Goal: Task Accomplishment & Management: Use online tool/utility

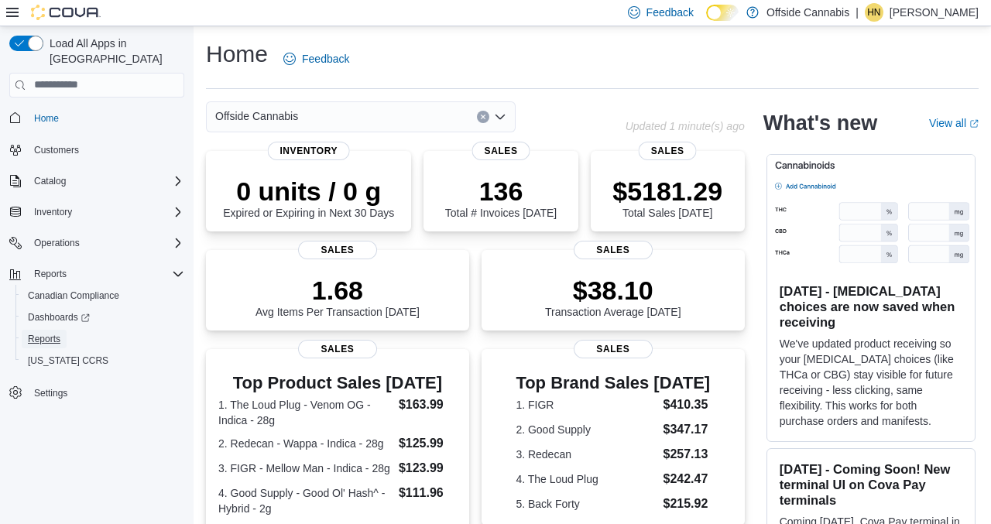
click at [44, 333] on span "Reports" at bounding box center [44, 339] width 33 height 12
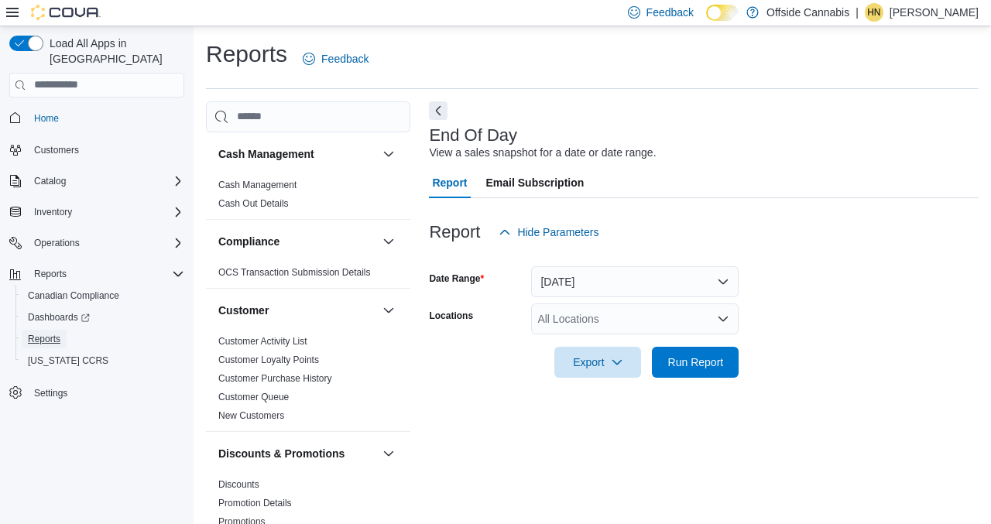
scroll to position [36, 0]
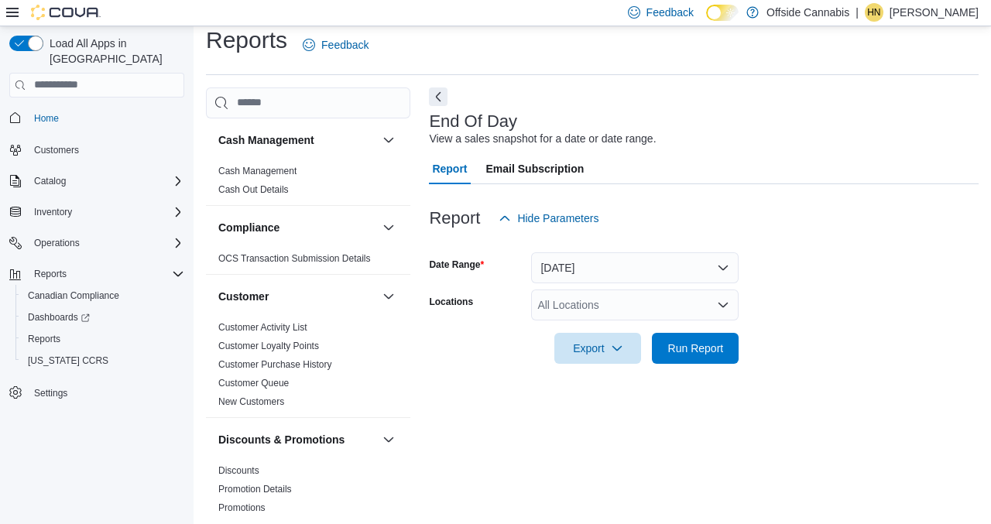
click at [565, 290] on div "All Locations" at bounding box center [635, 305] width 208 height 31
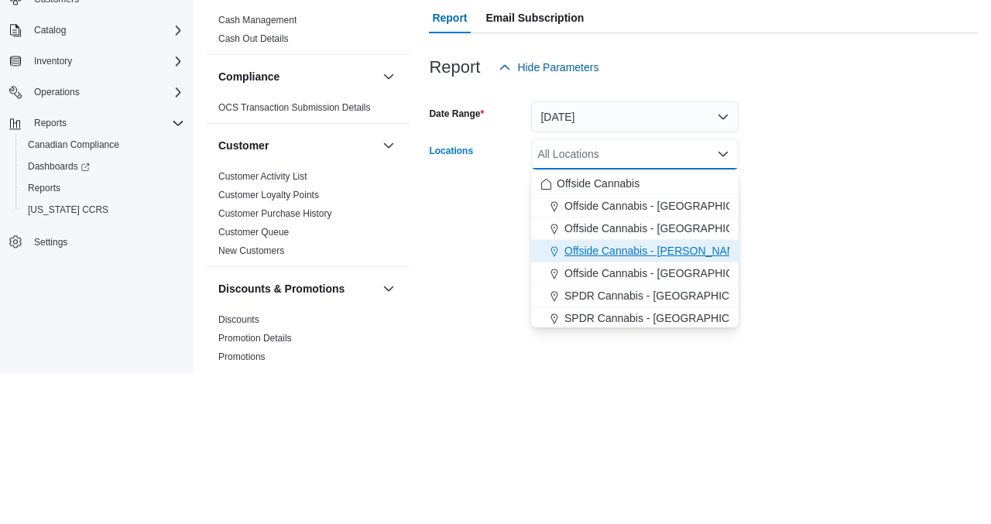
click at [639, 394] on span "Offside Cannabis - [PERSON_NAME]" at bounding box center [656, 401] width 182 height 15
click at [768, 345] on form "Date Range [DATE] Locations Offside [GEOGRAPHIC_DATA] - [GEOGRAPHIC_DATA][PERSO…" at bounding box center [704, 299] width 550 height 130
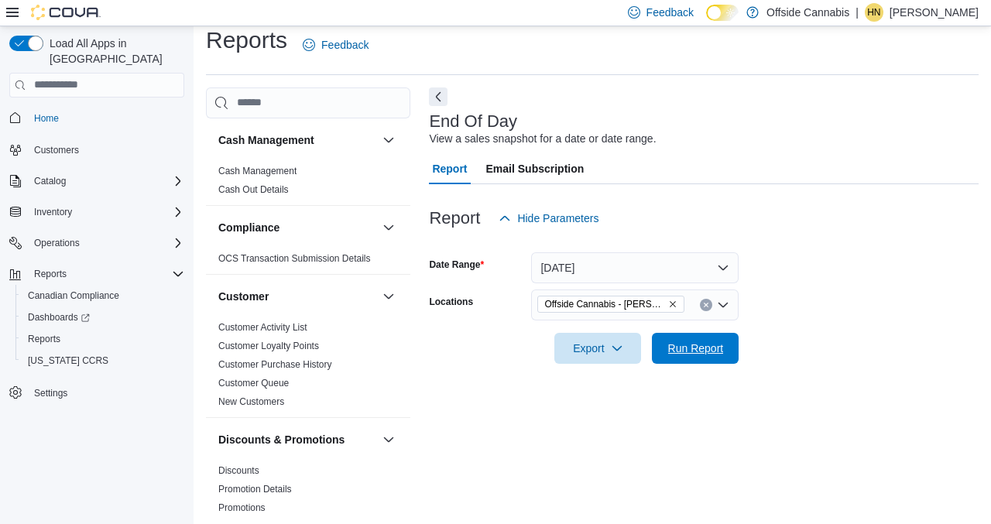
click at [711, 341] on span "Run Report" at bounding box center [696, 348] width 56 height 15
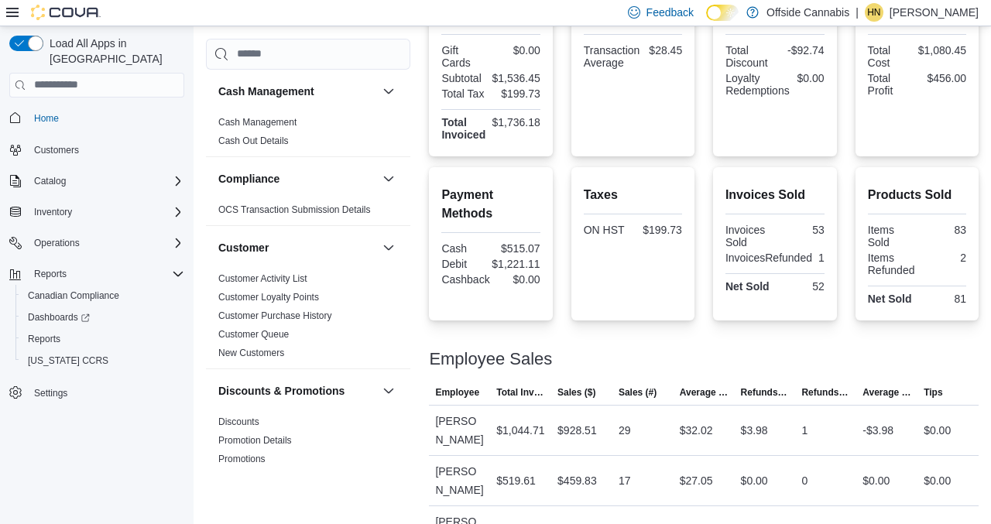
scroll to position [409, 0]
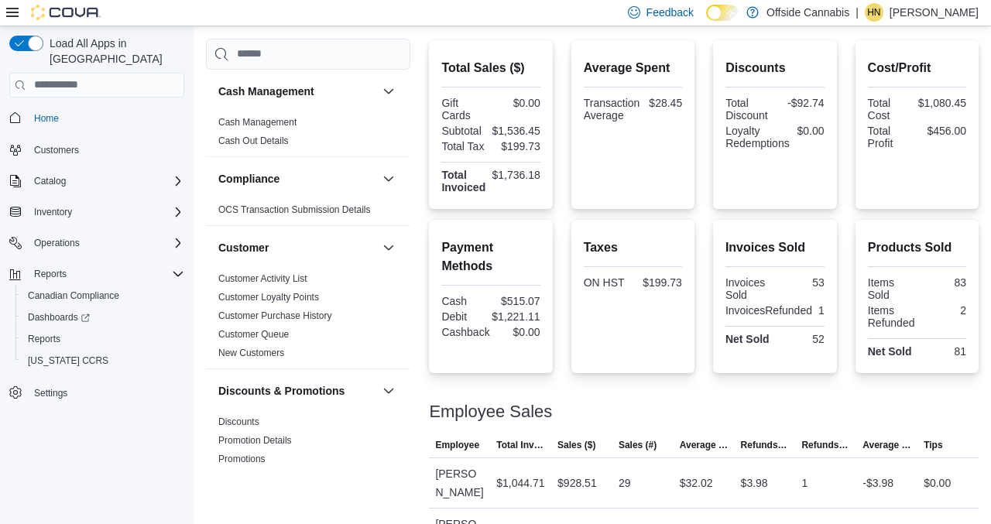
scroll to position [353, 0]
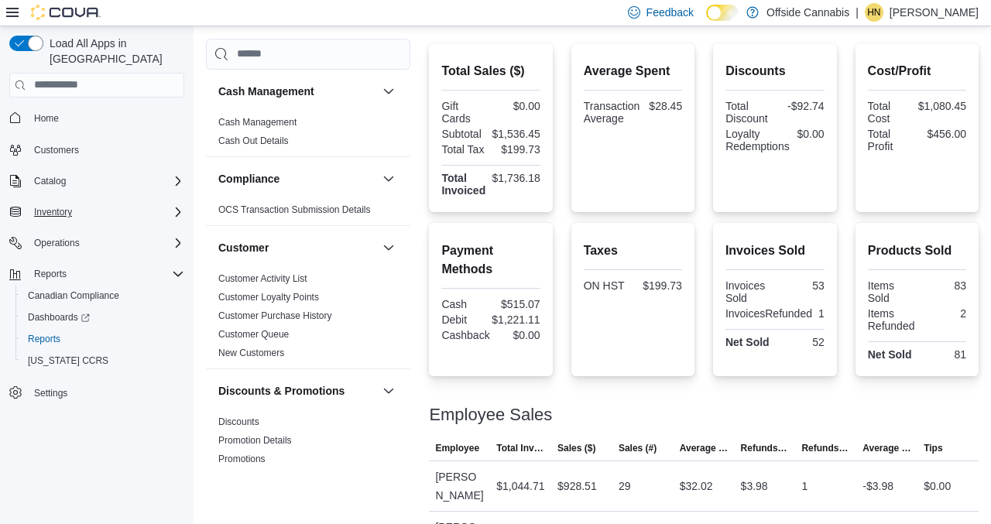
click at [174, 206] on icon "Complex example" at bounding box center [178, 212] width 12 height 12
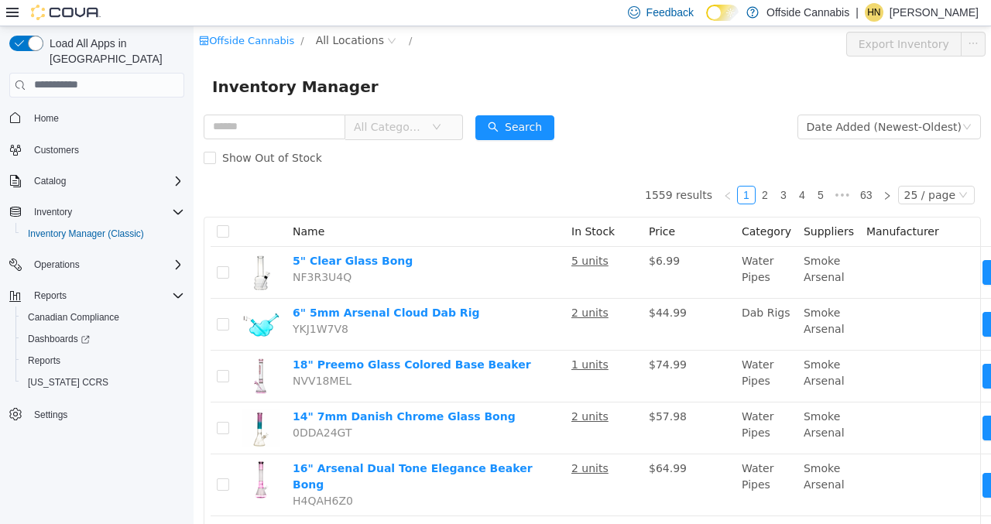
click at [347, 48] on span "All Locations" at bounding box center [357, 40] width 92 height 19
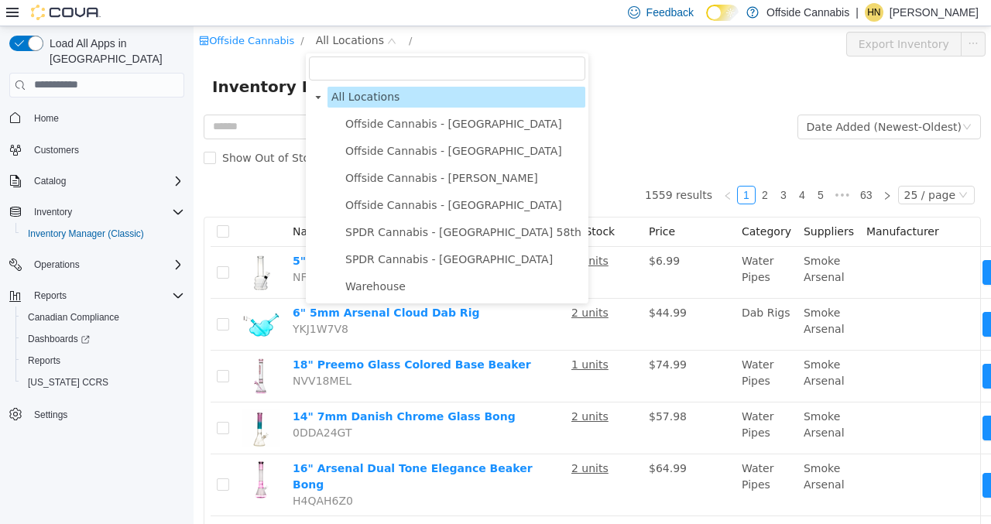
click at [410, 181] on span "Offside Cannabis - [PERSON_NAME]" at bounding box center [441, 177] width 193 height 12
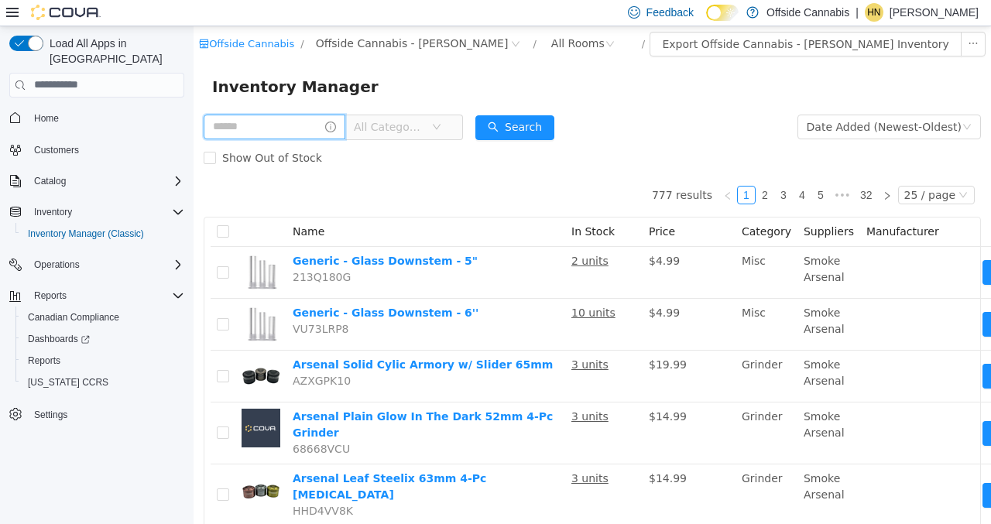
click at [293, 131] on input "text" at bounding box center [275, 126] width 142 height 25
type input "***"
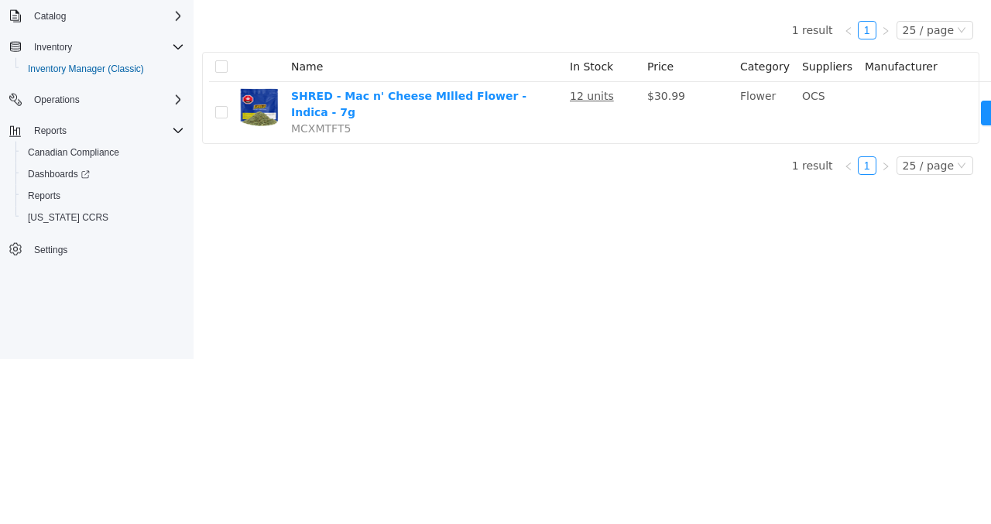
scroll to position [0, 83]
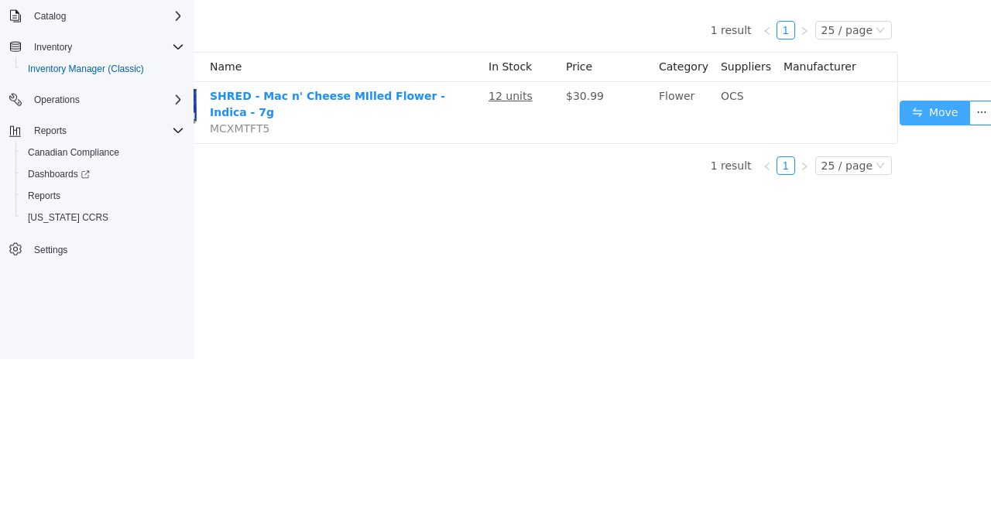
click at [923, 115] on button "Move" at bounding box center [935, 113] width 71 height 25
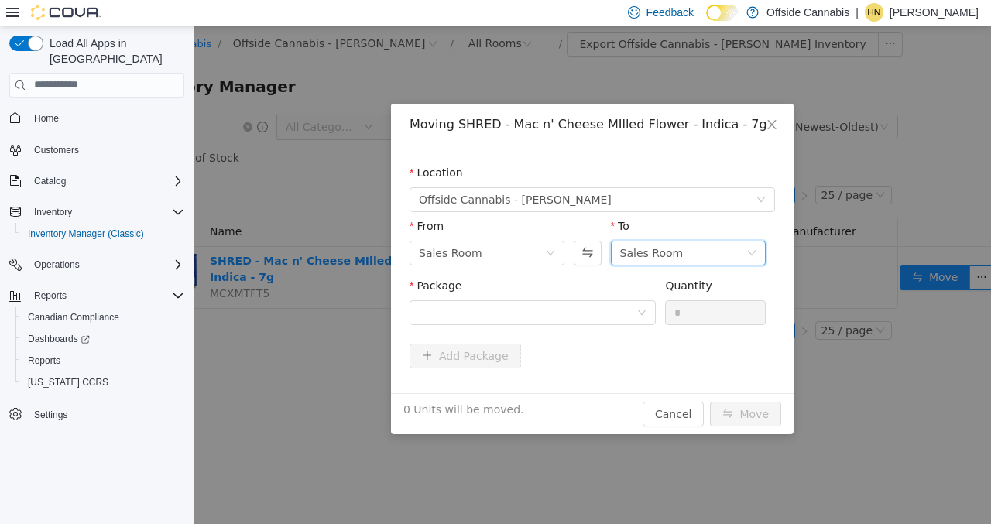
click at [730, 252] on div "Sales Room" at bounding box center [683, 252] width 126 height 23
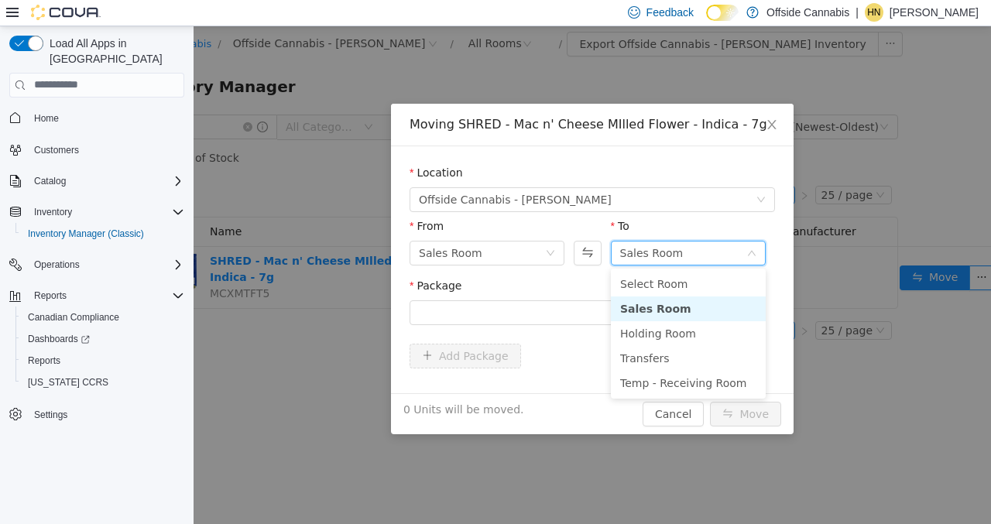
click at [661, 332] on li "Holding Room" at bounding box center [688, 333] width 155 height 25
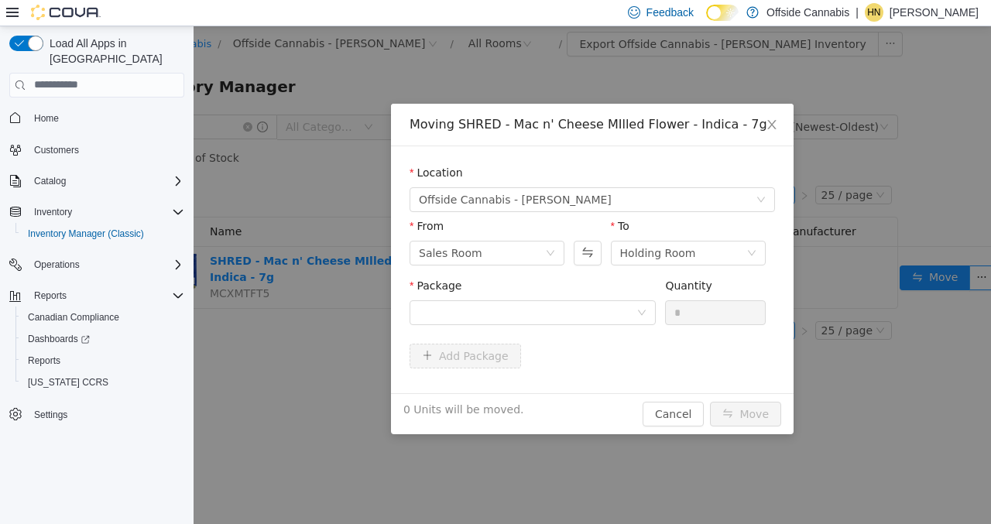
click at [760, 323] on div "*" at bounding box center [715, 312] width 101 height 25
click at [607, 318] on div at bounding box center [528, 312] width 218 height 23
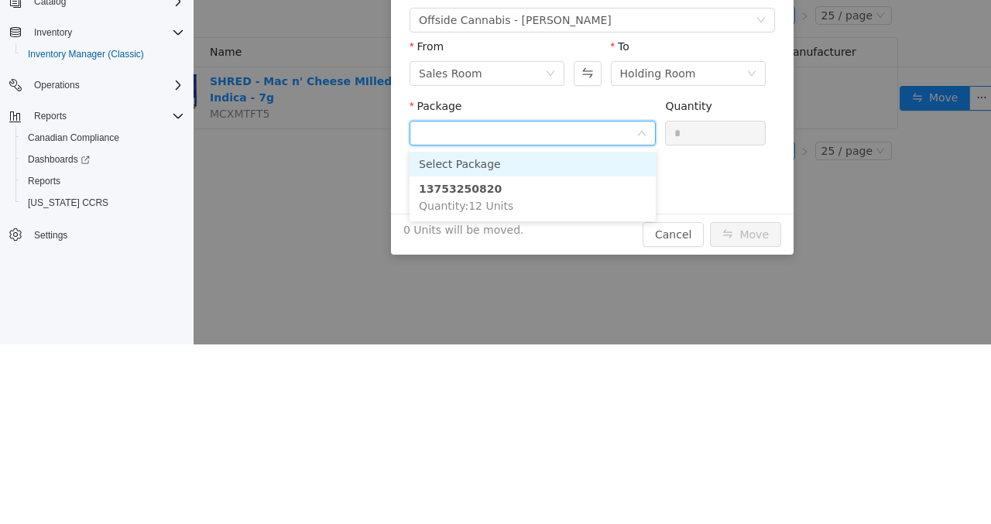
click at [513, 191] on li "13753250820 Quantity : 12 Units" at bounding box center [533, 198] width 246 height 42
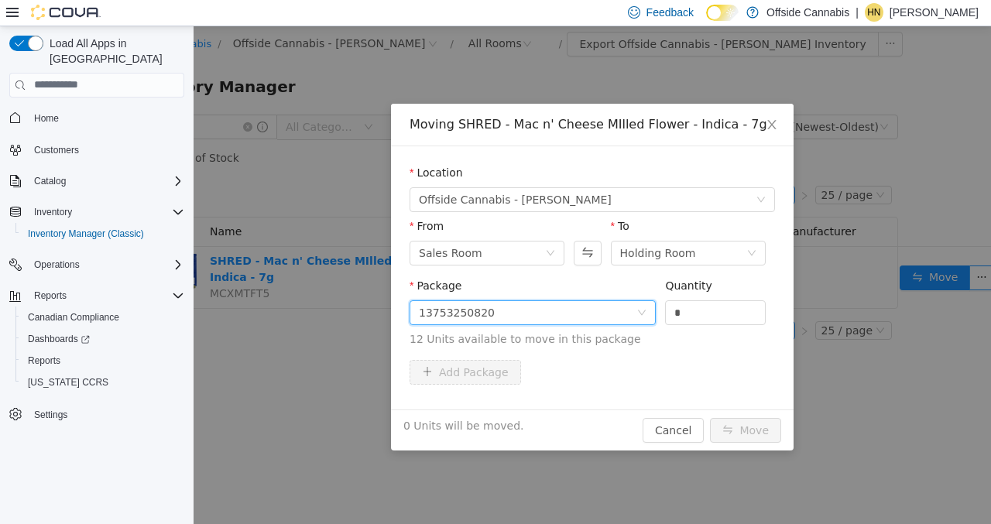
click at [706, 301] on input "*" at bounding box center [715, 312] width 99 height 23
click at [702, 310] on input "*" at bounding box center [715, 312] width 99 height 23
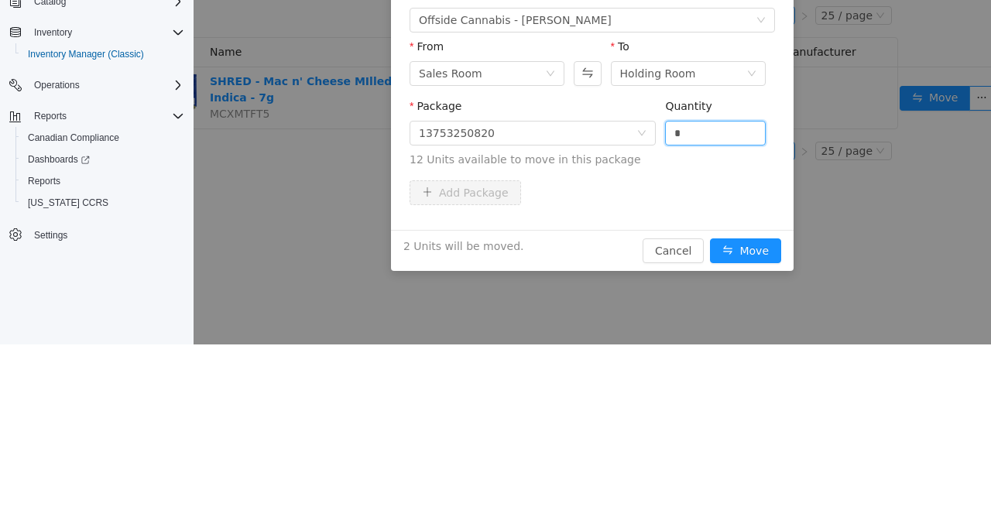
type input "*"
click at [710, 239] on button "Move" at bounding box center [745, 251] width 71 height 25
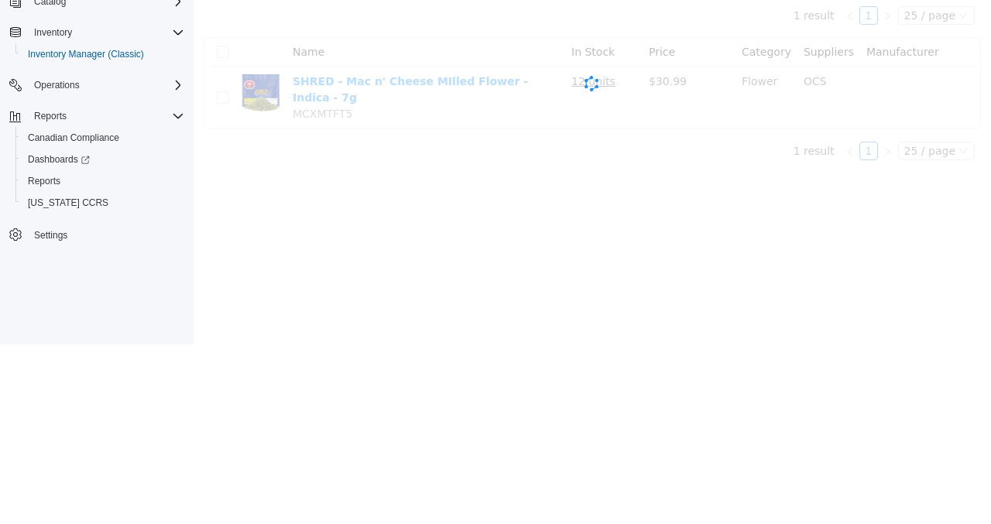
scroll to position [0, 0]
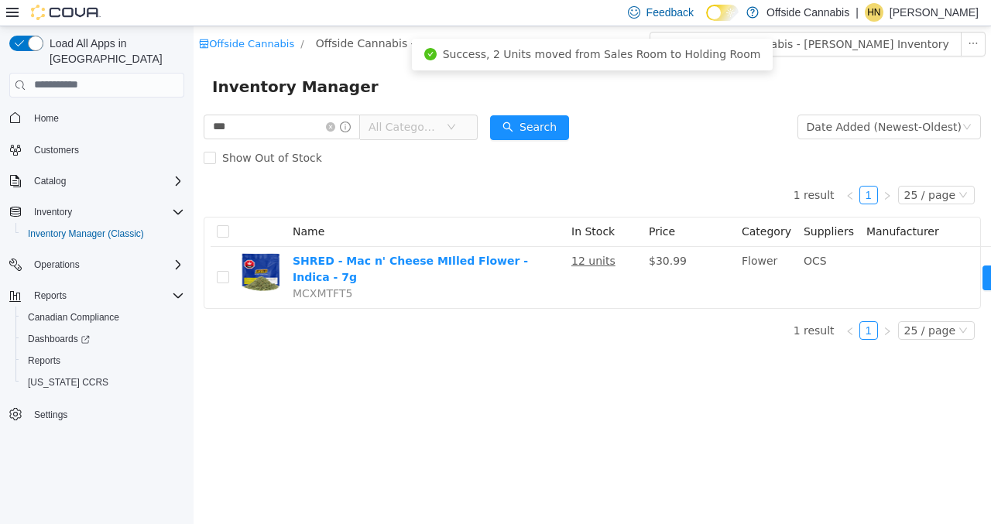
click at [351, 123] on span at bounding box center [338, 126] width 25 height 11
click at [360, 136] on input "***" at bounding box center [282, 126] width 156 height 25
click at [360, 125] on input "***" at bounding box center [282, 126] width 156 height 25
click at [351, 127] on icon "icon: info-circle" at bounding box center [345, 126] width 11 height 11
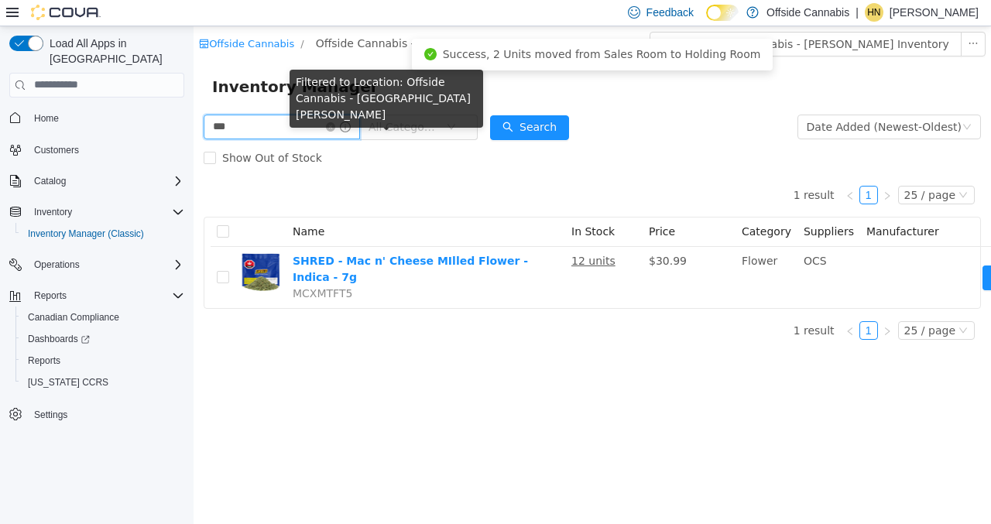
click at [356, 129] on input "***" at bounding box center [282, 126] width 156 height 25
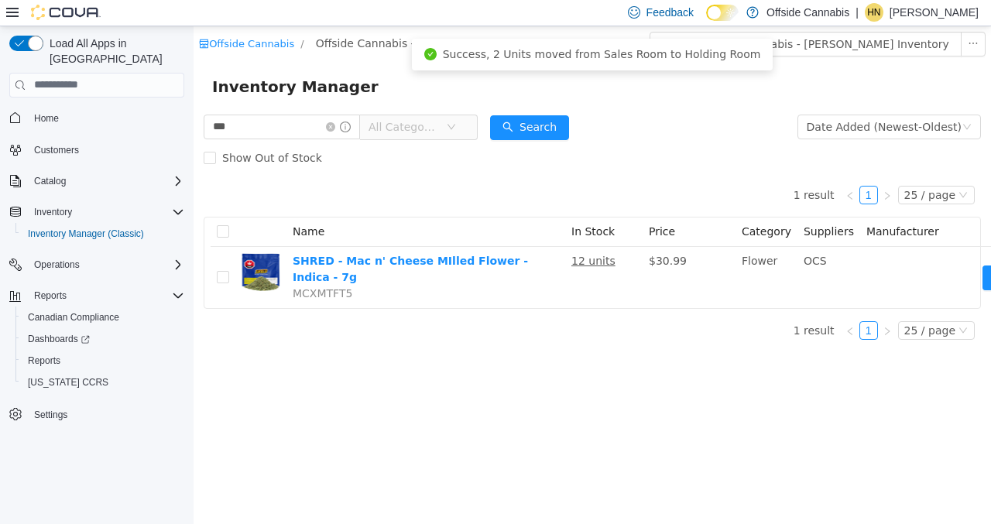
click at [335, 125] on icon "icon: close-circle" at bounding box center [330, 126] width 9 height 9
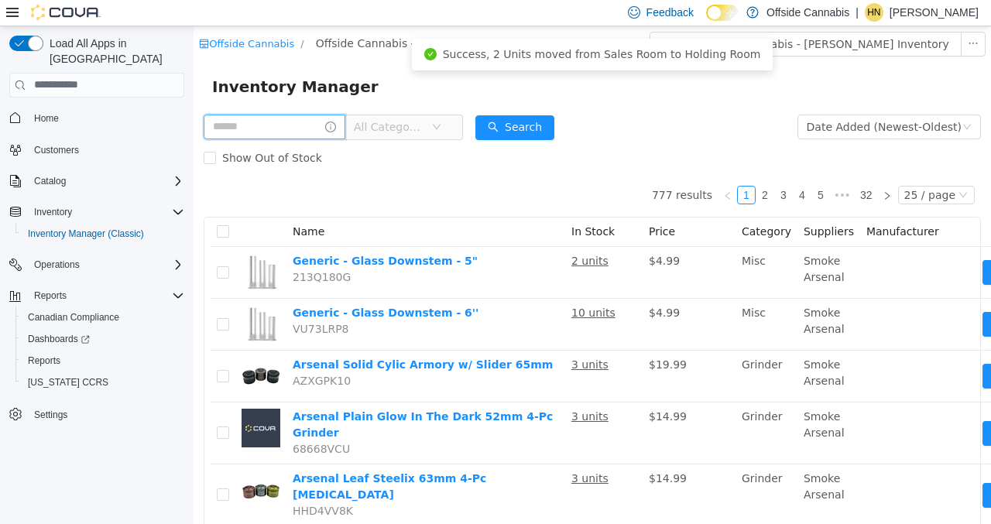
click at [302, 119] on input "text" at bounding box center [275, 126] width 142 height 25
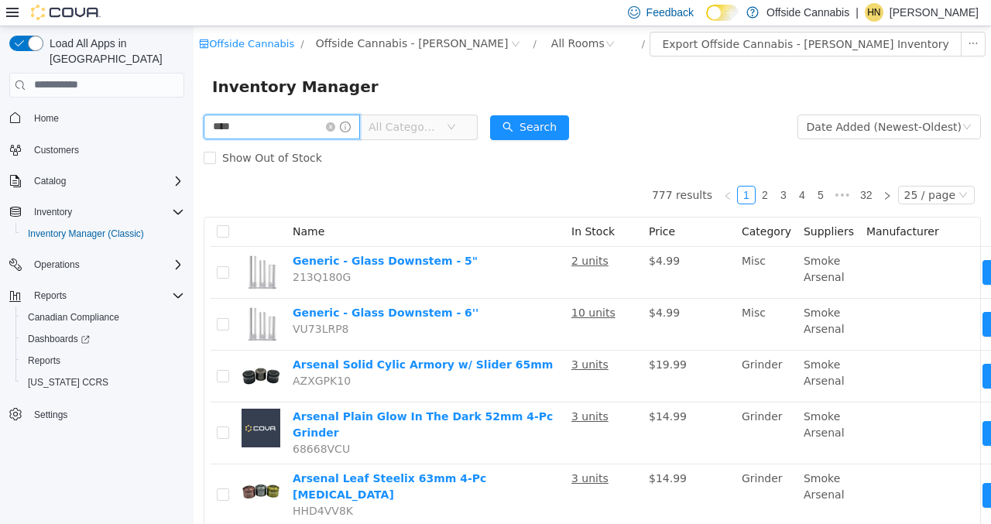
type input "****"
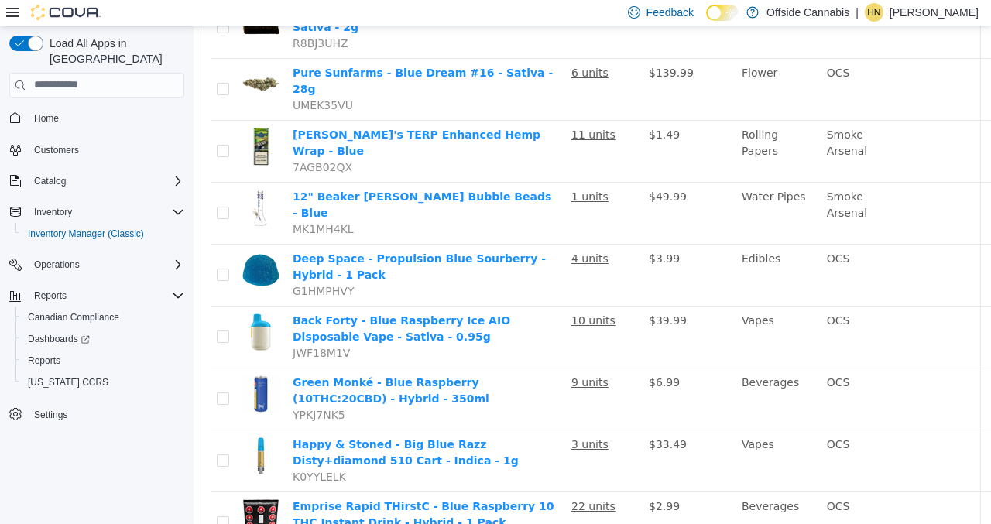
scroll to position [534, 0]
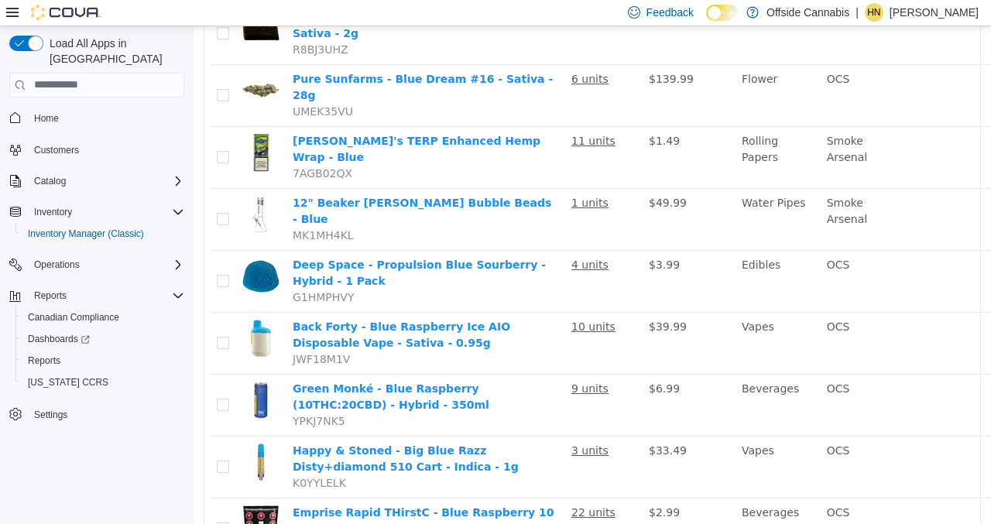
click at [600, 72] on u "6 units" at bounding box center [590, 78] width 37 height 12
click at [589, 72] on u "6 units" at bounding box center [590, 78] width 37 height 12
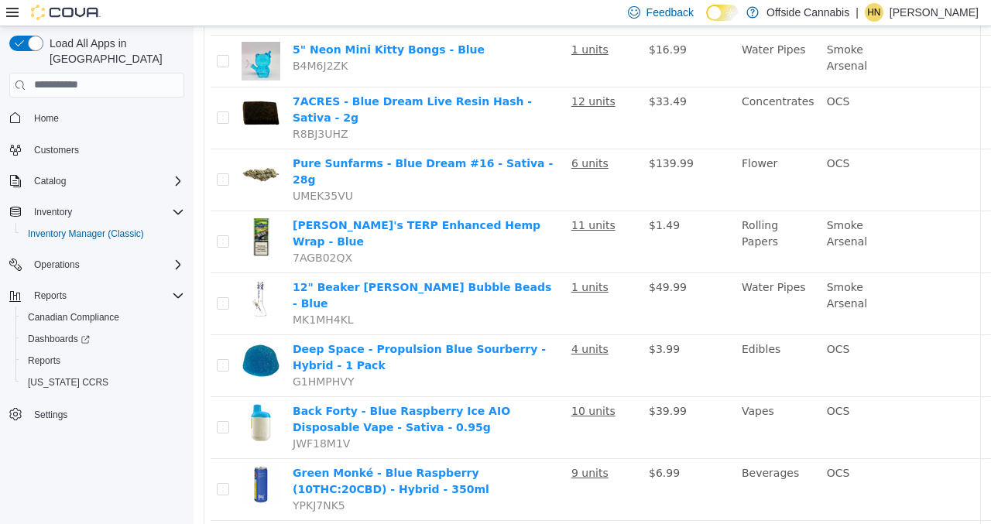
scroll to position [449, 104]
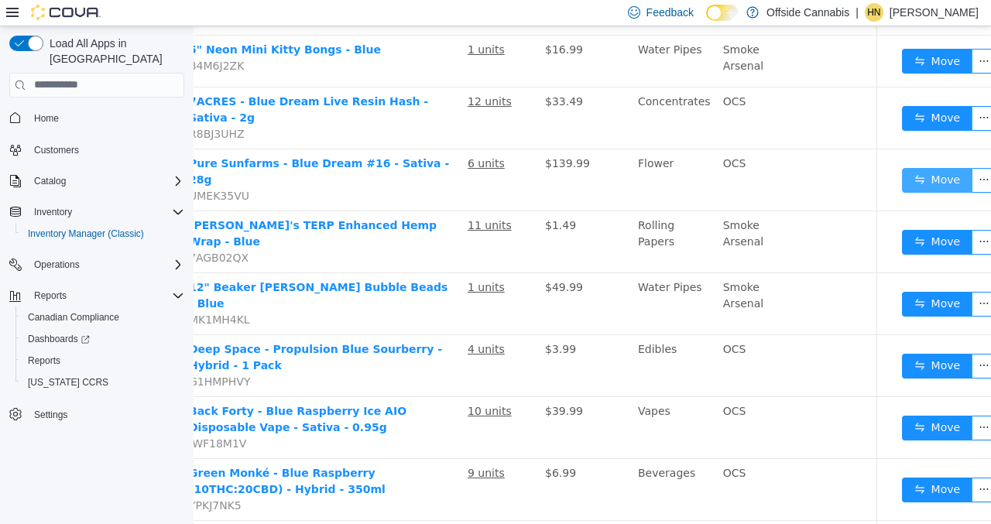
click at [933, 167] on button "Move" at bounding box center [937, 179] width 71 height 25
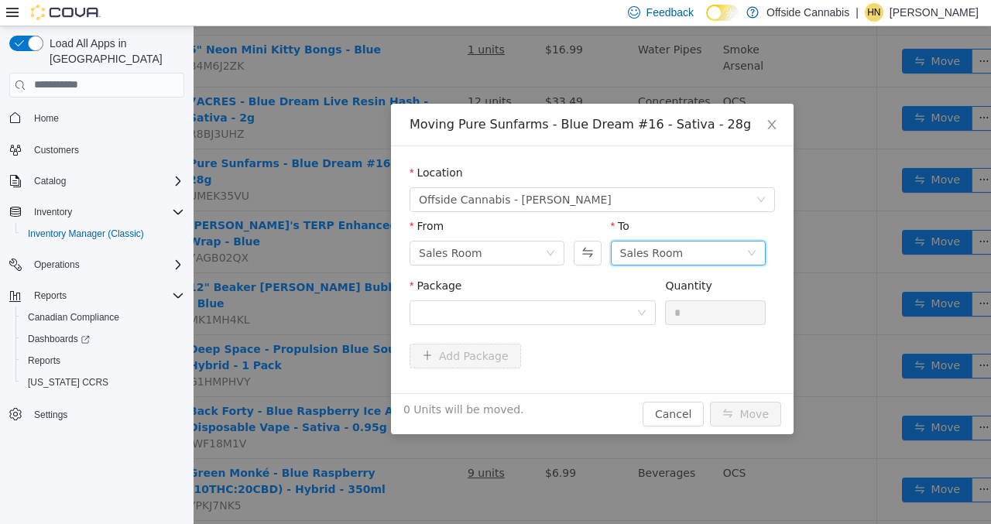
click at [675, 252] on div "Sales Room" at bounding box center [652, 252] width 64 height 23
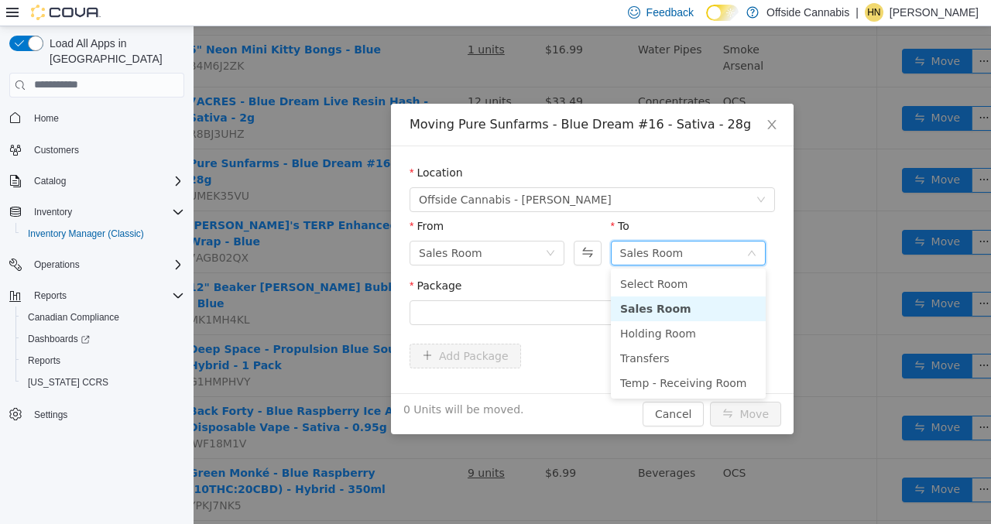
click at [682, 335] on li "Holding Room" at bounding box center [688, 333] width 155 height 25
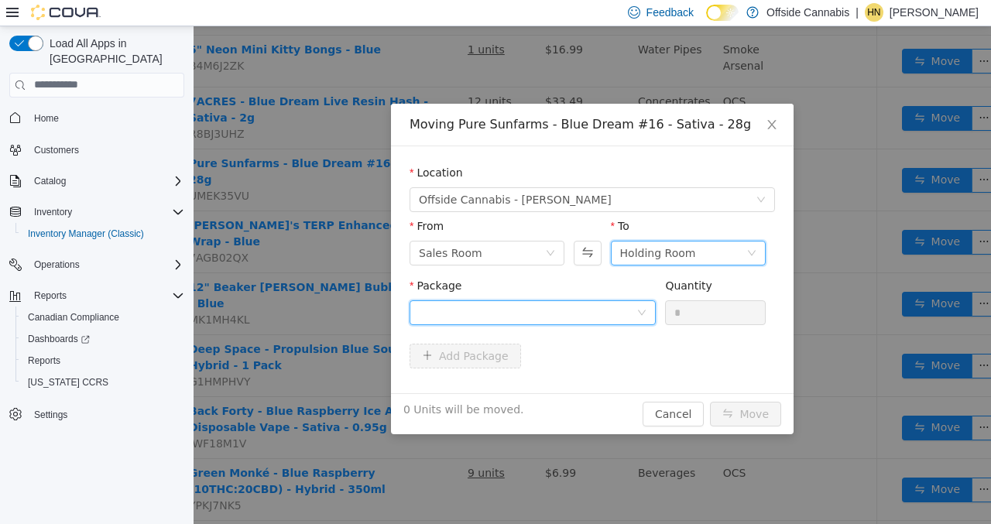
click at [542, 320] on div at bounding box center [528, 312] width 218 height 23
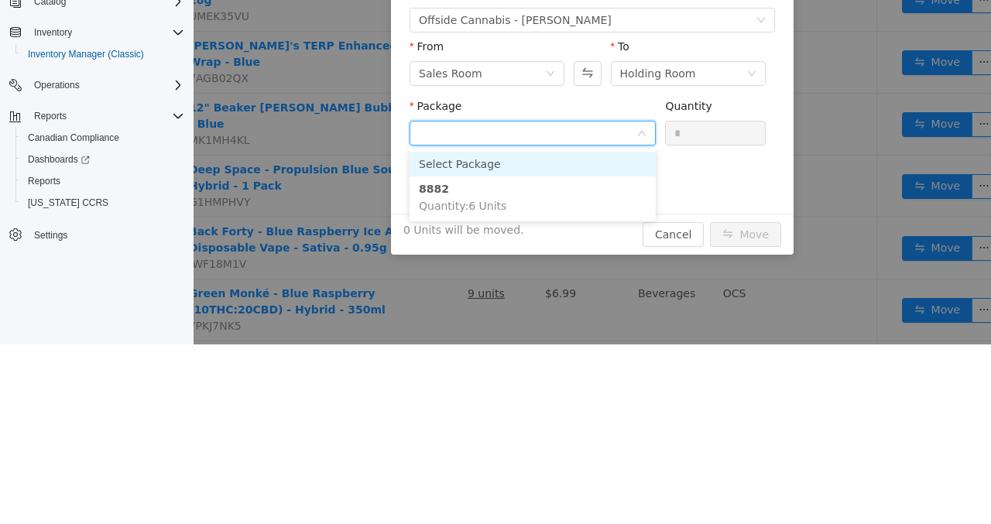
click at [518, 207] on li "8882 Quantity : 6 Units" at bounding box center [533, 198] width 246 height 42
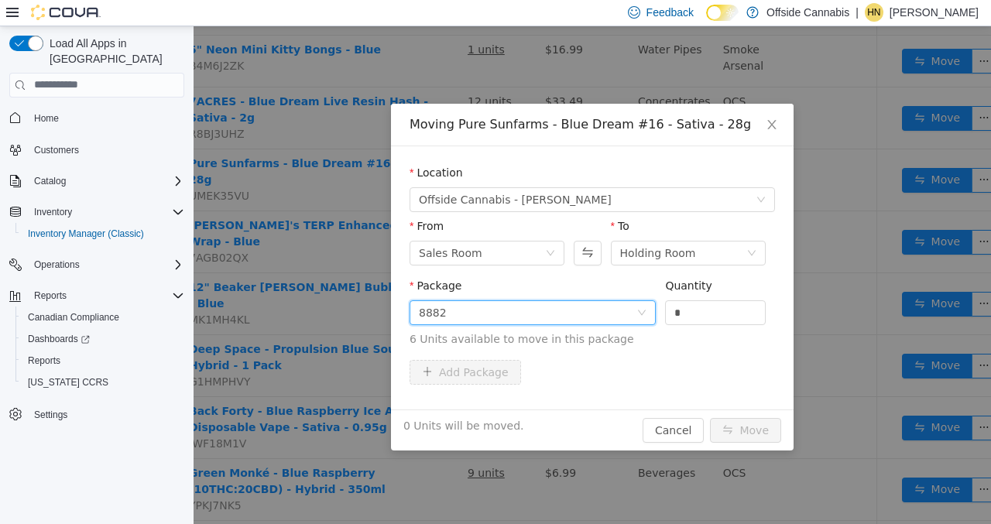
click at [714, 314] on input "*" at bounding box center [715, 312] width 99 height 23
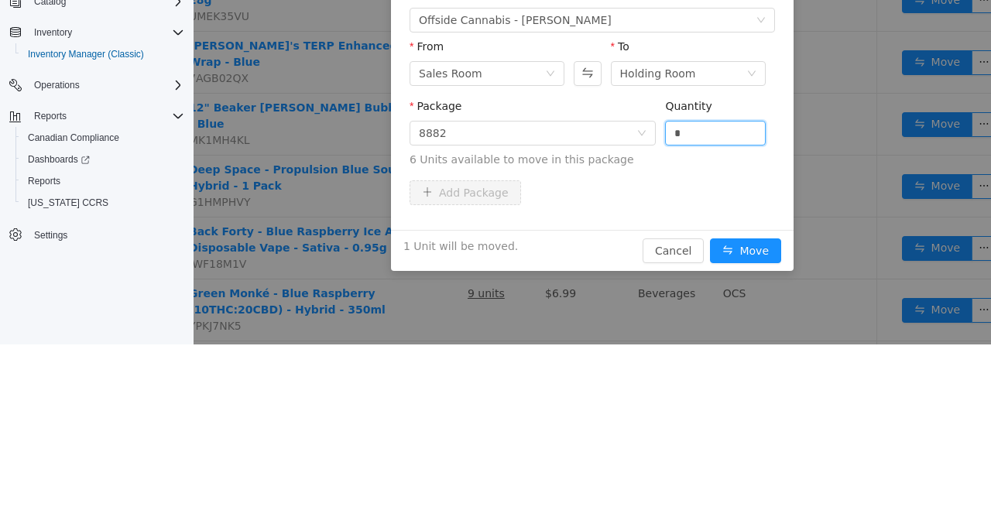
type input "*"
click at [751, 254] on button "Move" at bounding box center [745, 251] width 71 height 25
